Goal: Task Accomplishment & Management: Use online tool/utility

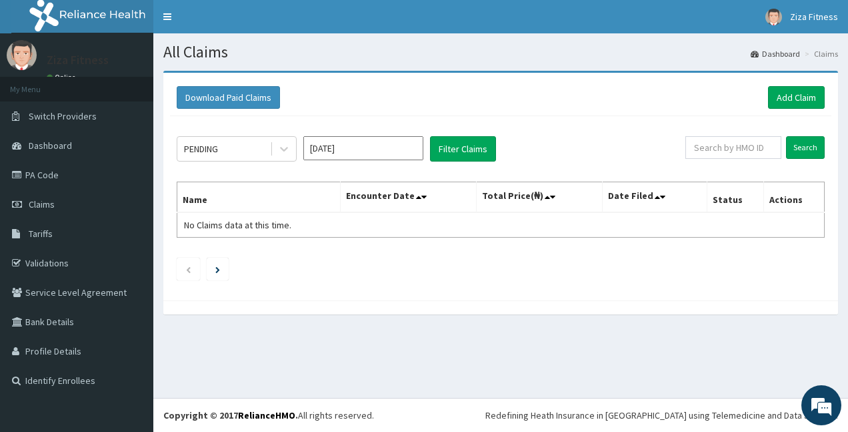
click at [784, 53] on link "Dashboard" at bounding box center [775, 53] width 49 height 11
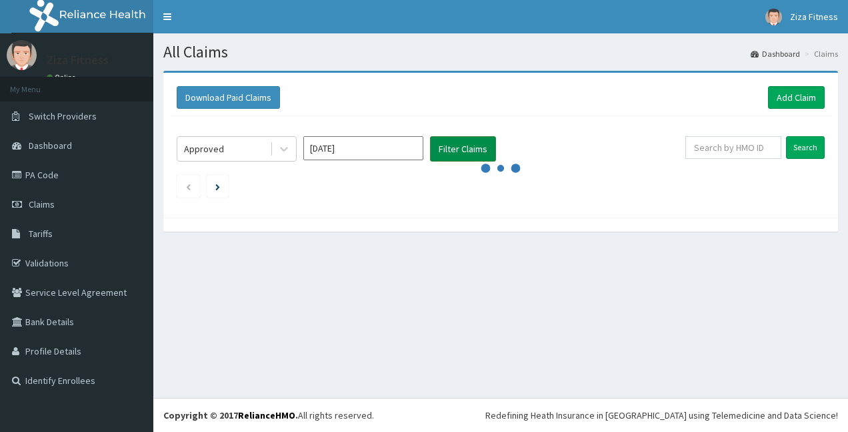
click at [456, 147] on button "Filter Claims" at bounding box center [463, 148] width 66 height 25
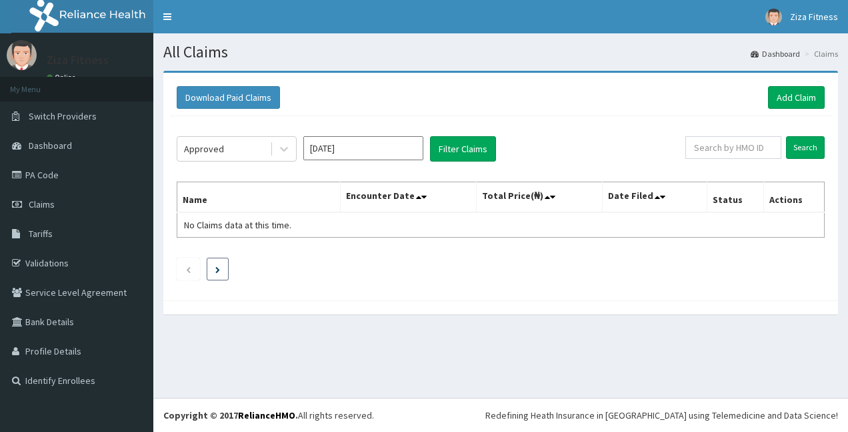
click at [215, 270] on icon "Next page" at bounding box center [217, 269] width 5 height 7
click at [280, 147] on icon at bounding box center [283, 148] width 13 height 13
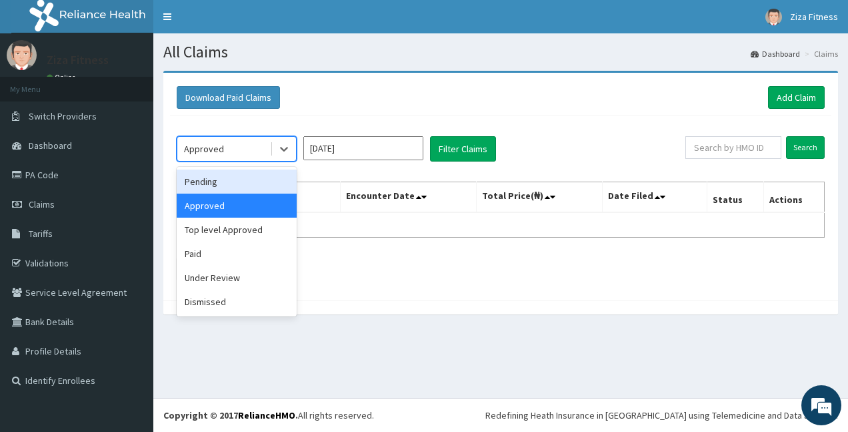
click at [209, 179] on div "Pending" at bounding box center [237, 181] width 120 height 24
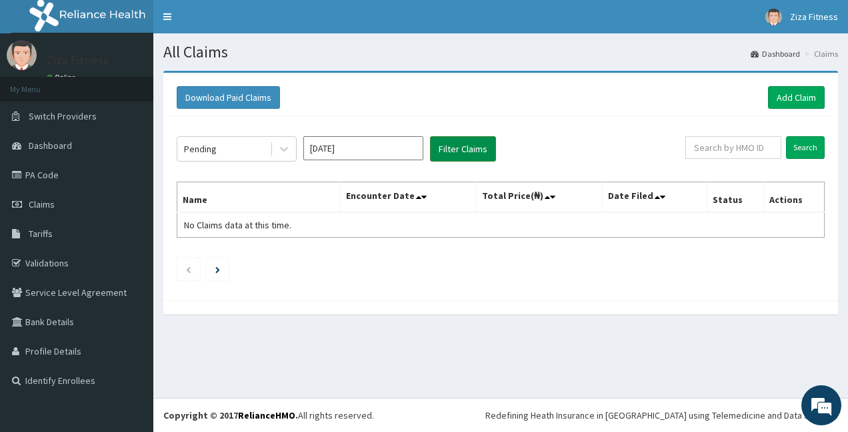
click at [449, 142] on button "Filter Claims" at bounding box center [463, 148] width 66 height 25
click at [470, 147] on button "Filter Claims" at bounding box center [463, 148] width 66 height 25
click at [422, 193] on icon at bounding box center [418, 196] width 5 height 9
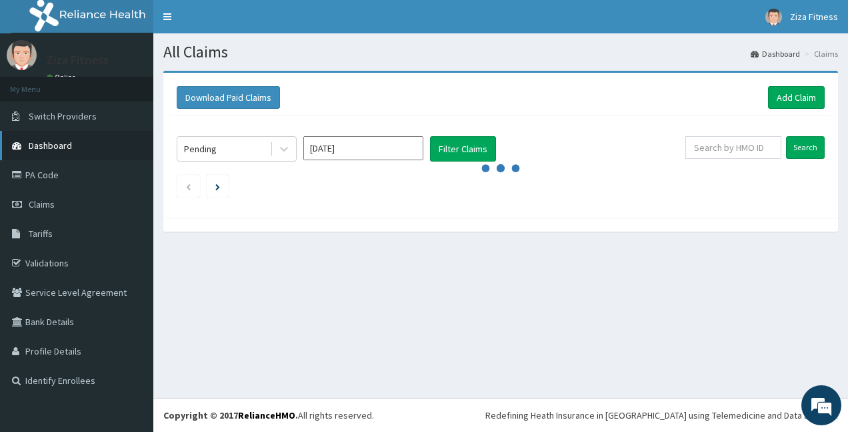
click at [61, 148] on span "Dashboard" at bounding box center [50, 145] width 43 height 12
click at [787, 99] on link "Add Claim" at bounding box center [796, 97] width 57 height 23
click at [232, 98] on button "Download Paid Claims" at bounding box center [228, 97] width 103 height 23
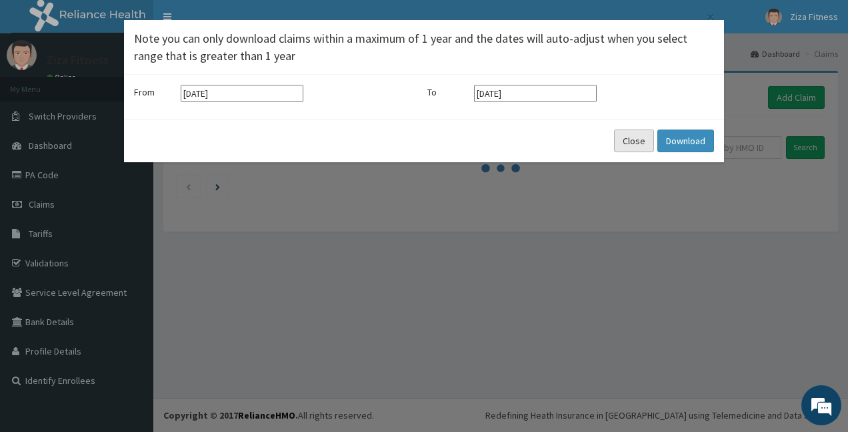
click at [628, 143] on button "Close" at bounding box center [634, 140] width 40 height 23
